Goal: Find specific page/section: Find specific page/section

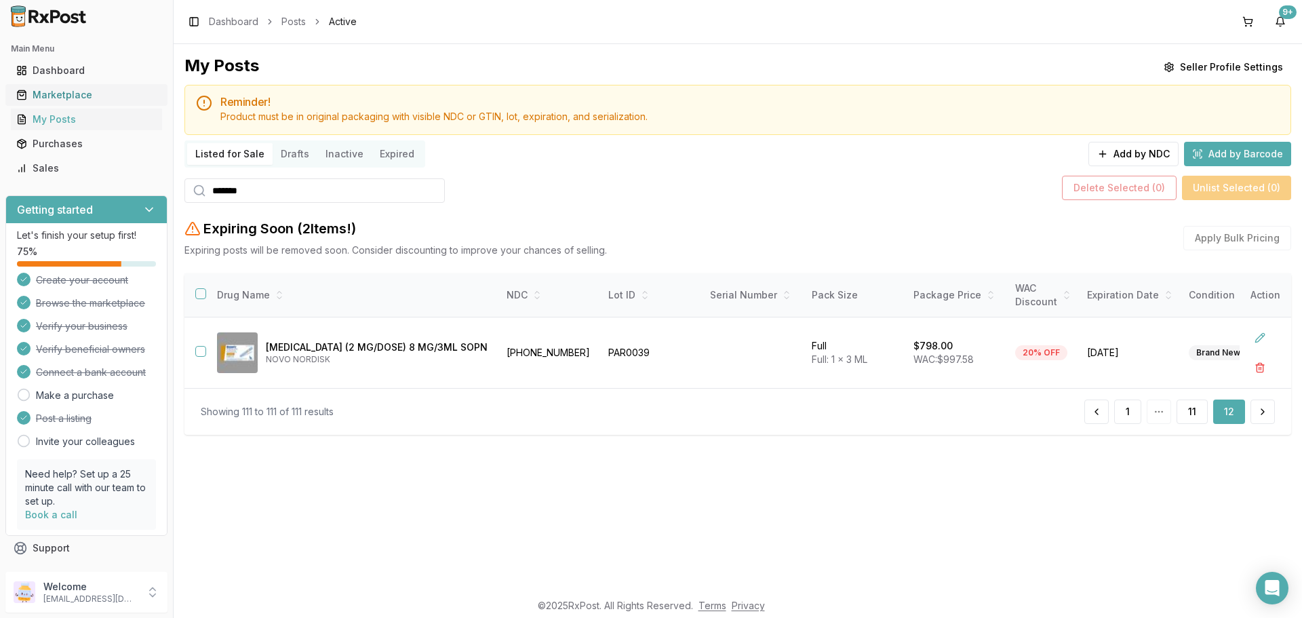
scroll to position [24, 0]
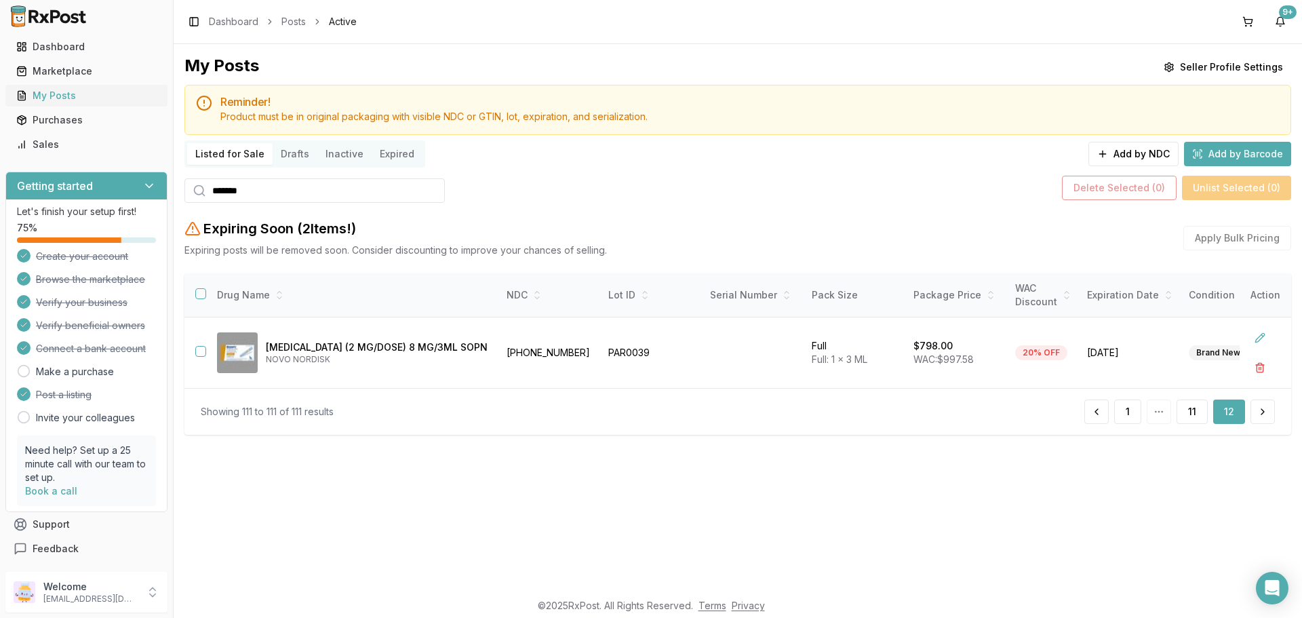
click at [104, 104] on link "My Posts" at bounding box center [86, 95] width 151 height 24
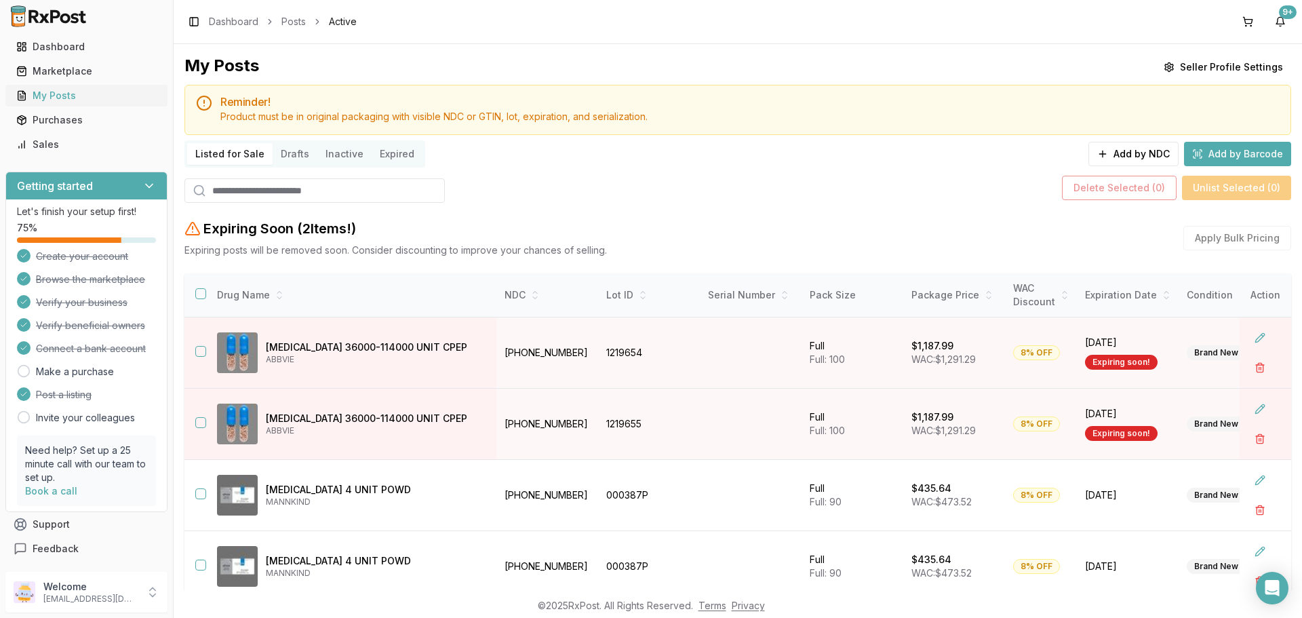
click at [28, 101] on div "My Posts" at bounding box center [86, 96] width 140 height 14
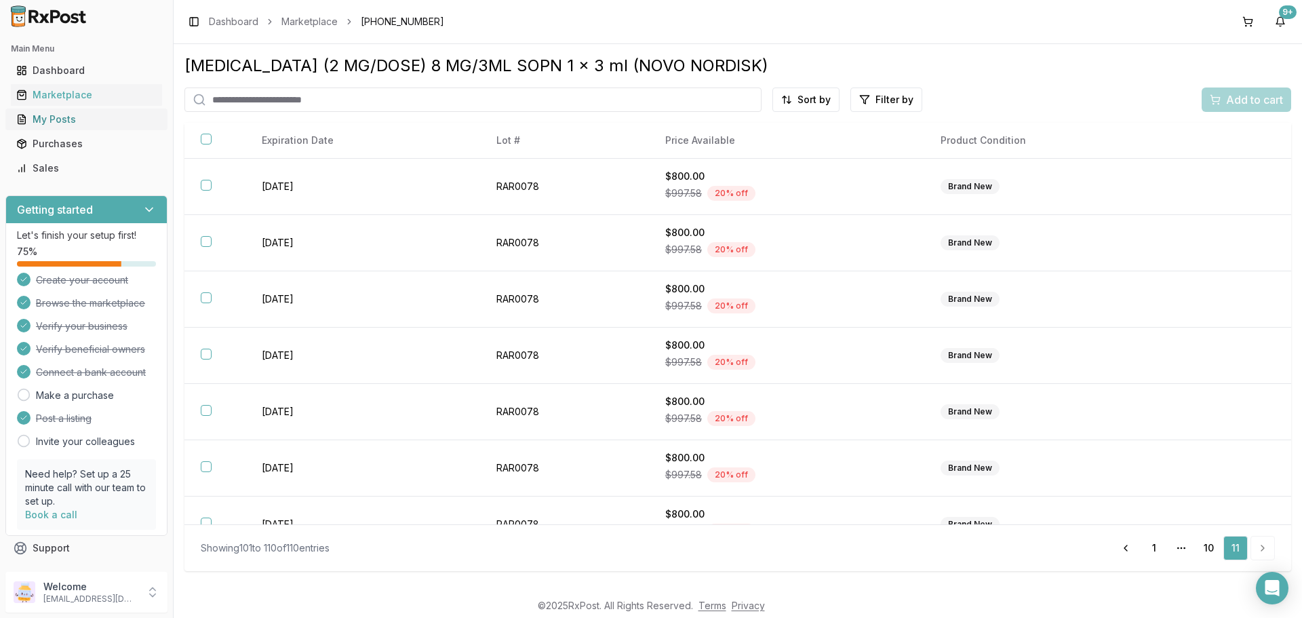
click at [92, 113] on div "My Posts" at bounding box center [86, 120] width 140 height 14
